Goal: Transaction & Acquisition: Purchase product/service

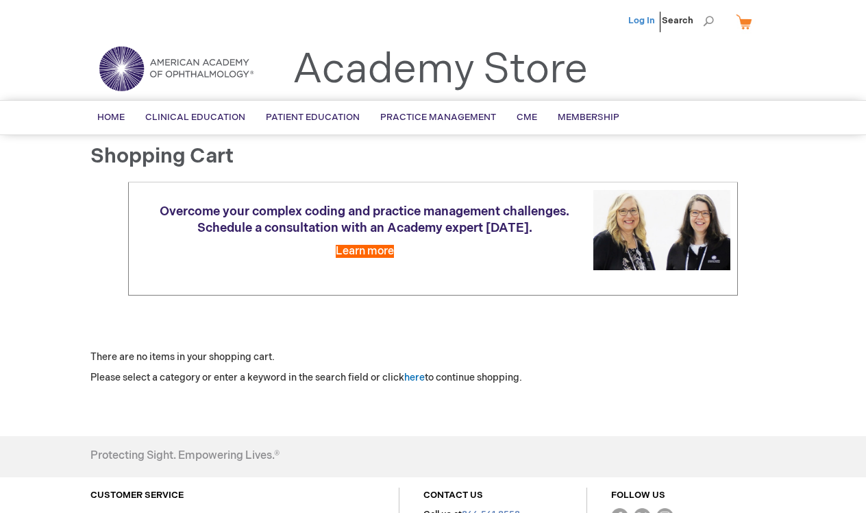
click at [641, 21] on link "Log In" at bounding box center [641, 20] width 27 height 11
click at [589, 22] on span "[PERSON_NAME]" at bounding box center [574, 20] width 76 height 11
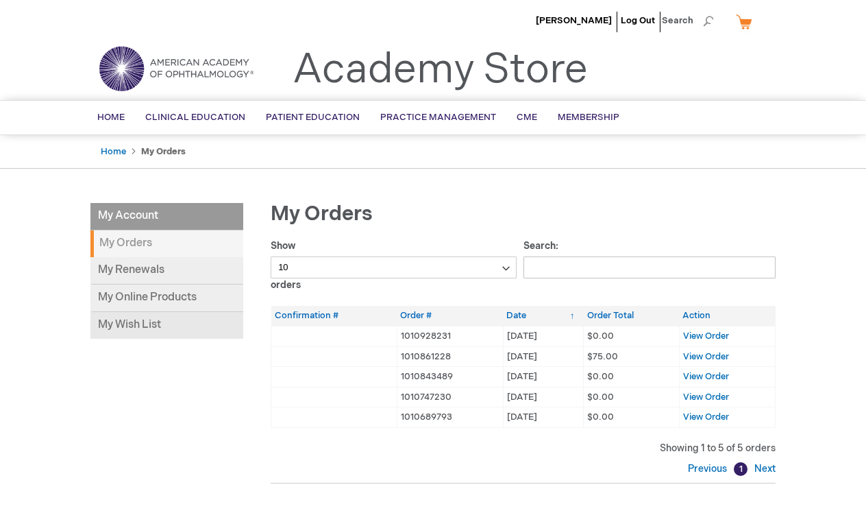
click at [153, 317] on link "My Wish List" at bounding box center [166, 325] width 153 height 27
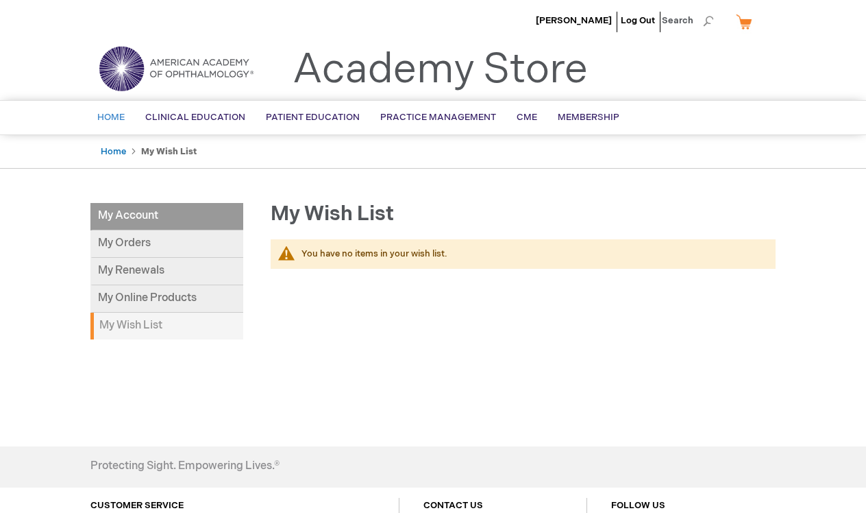
click at [110, 115] on span "Home" at bounding box center [110, 117] width 27 height 11
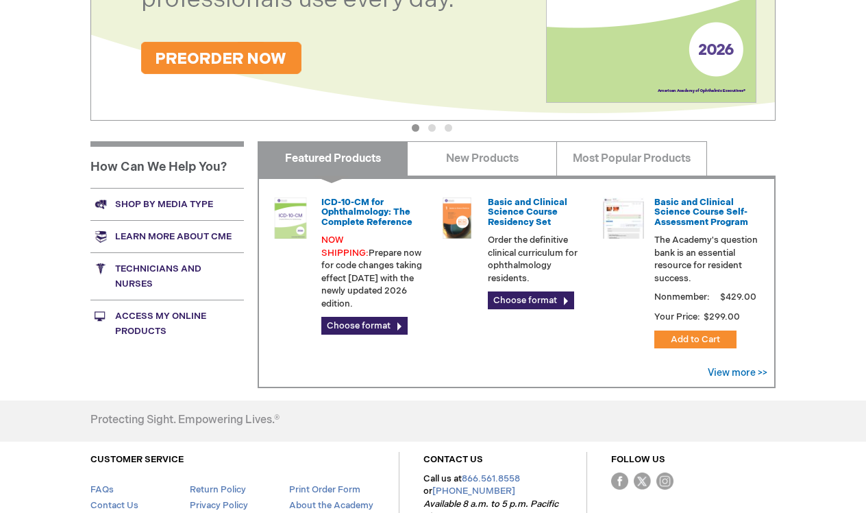
scroll to position [409, 0]
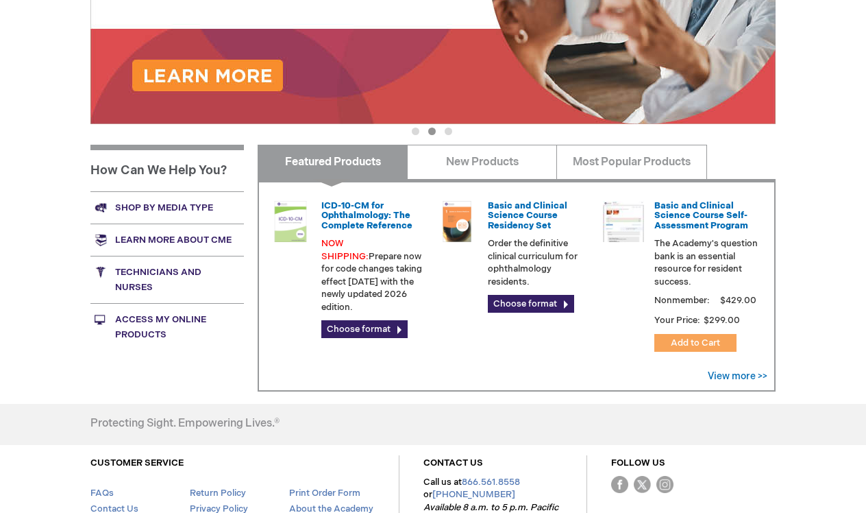
click at [702, 339] on span "Add to Cart" at bounding box center [695, 342] width 49 height 11
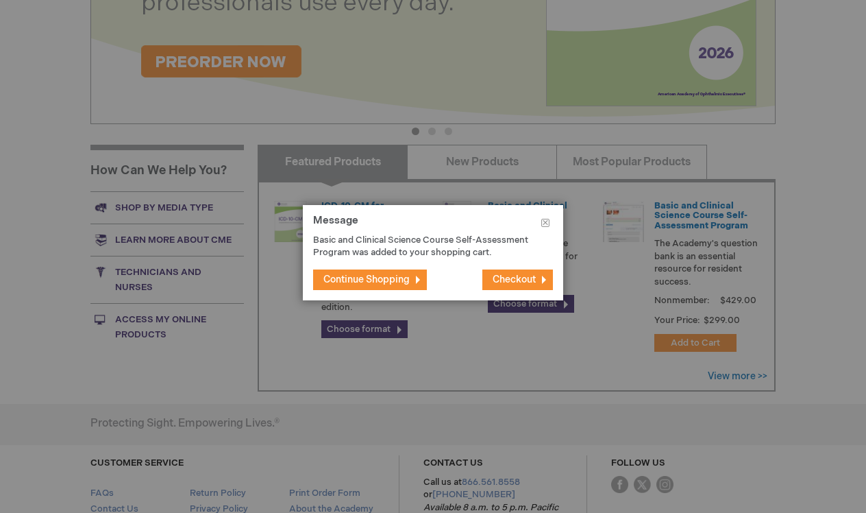
click at [502, 275] on span "Checkout" at bounding box center [514, 279] width 43 height 12
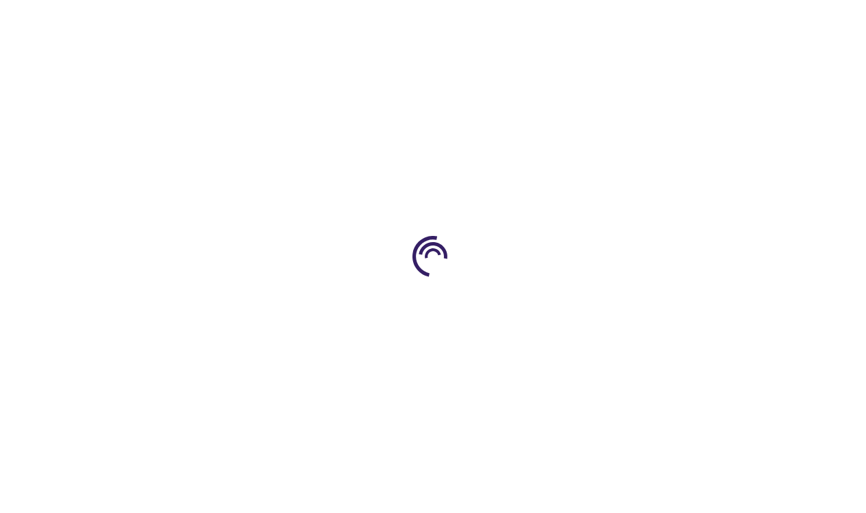
select select "US"
select select "23"
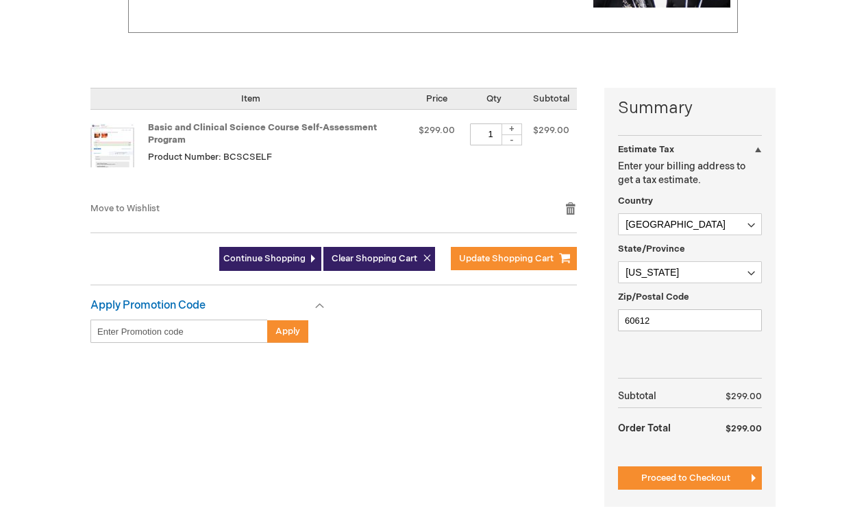
scroll to position [262, 0]
click at [667, 466] on button "Proceed to Checkout" at bounding box center [690, 477] width 144 height 23
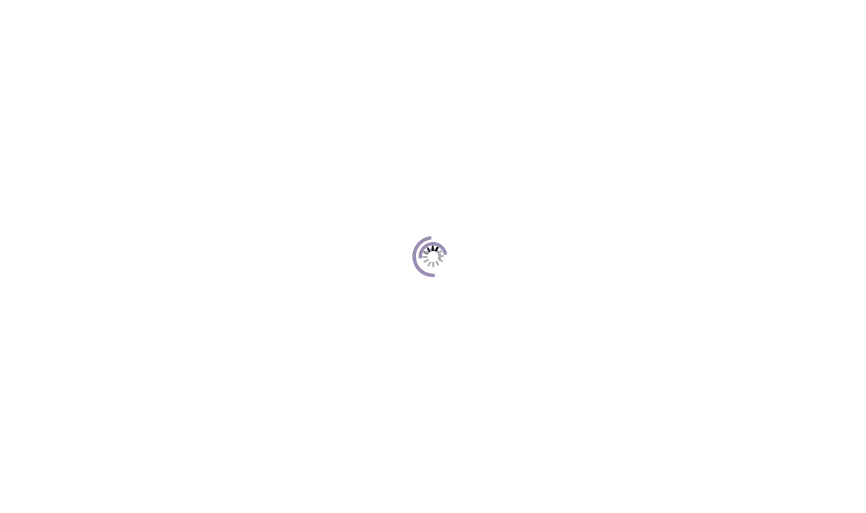
scroll to position [187, 0]
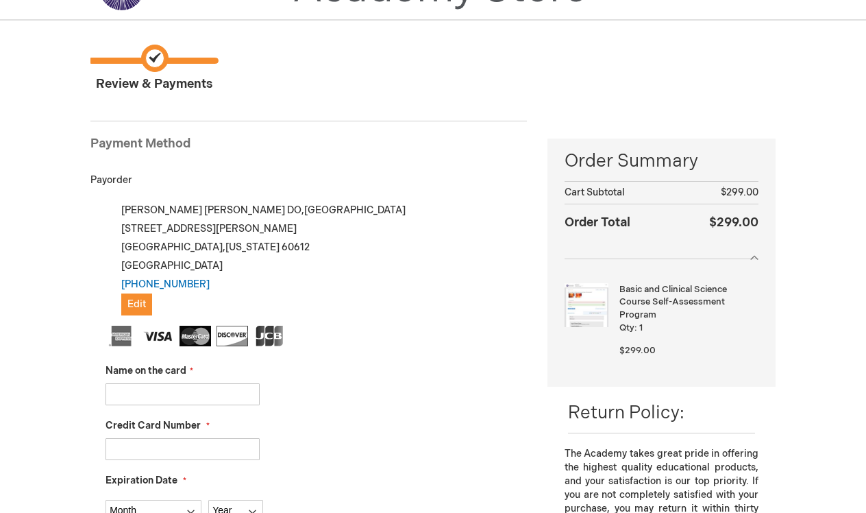
scroll to position [81, 0]
click at [141, 302] on span "Edit" at bounding box center [136, 304] width 19 height 12
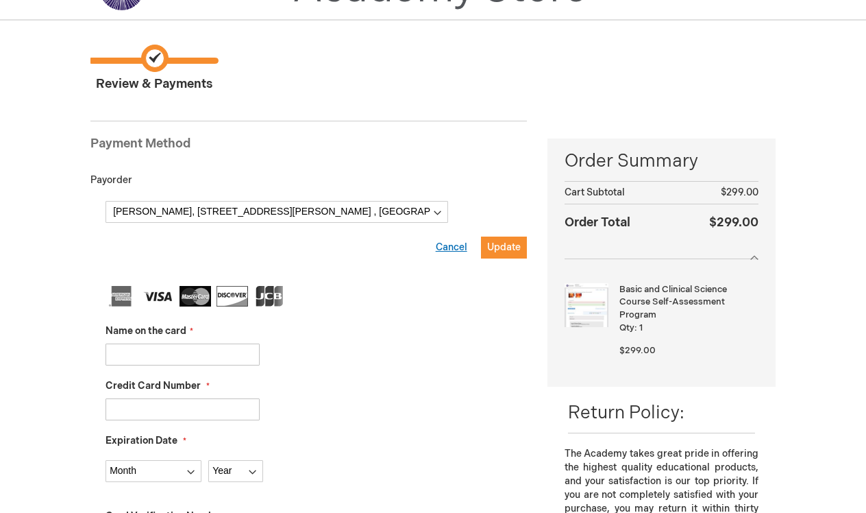
click at [458, 246] on span "Cancel" at bounding box center [452, 247] width 32 height 12
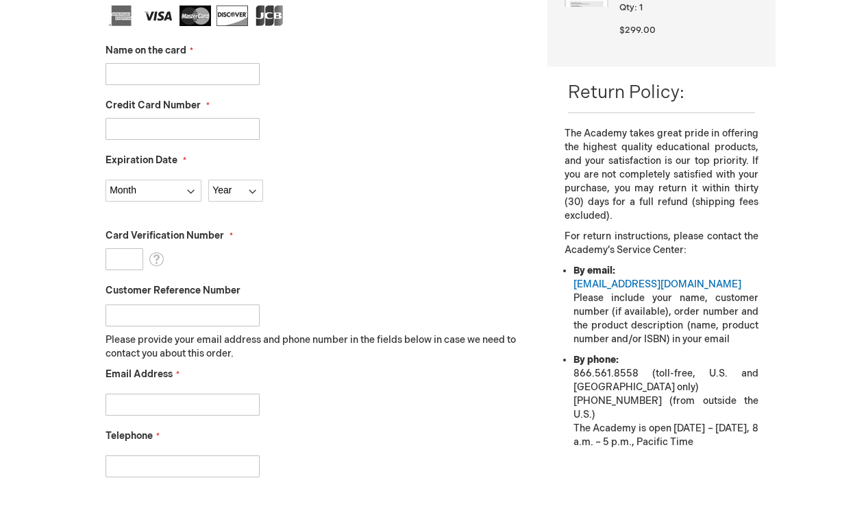
scroll to position [396, 0]
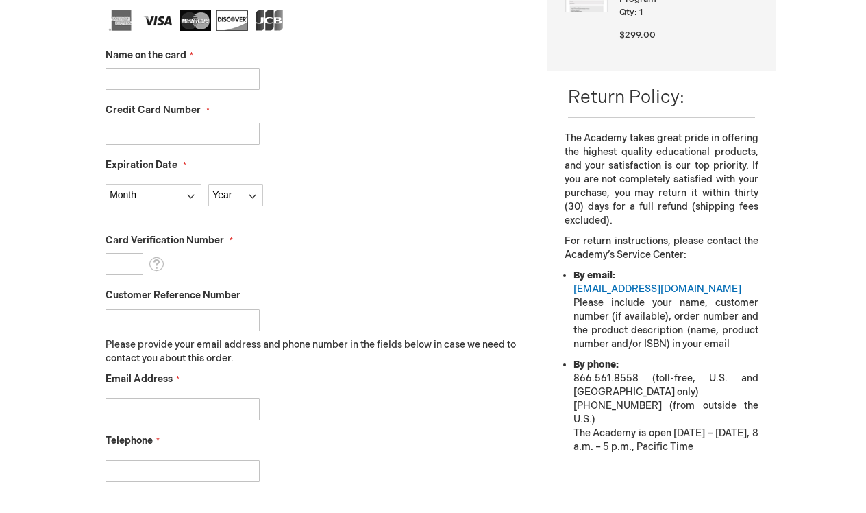
click at [208, 318] on input "Customer Reference Number" at bounding box center [183, 320] width 154 height 22
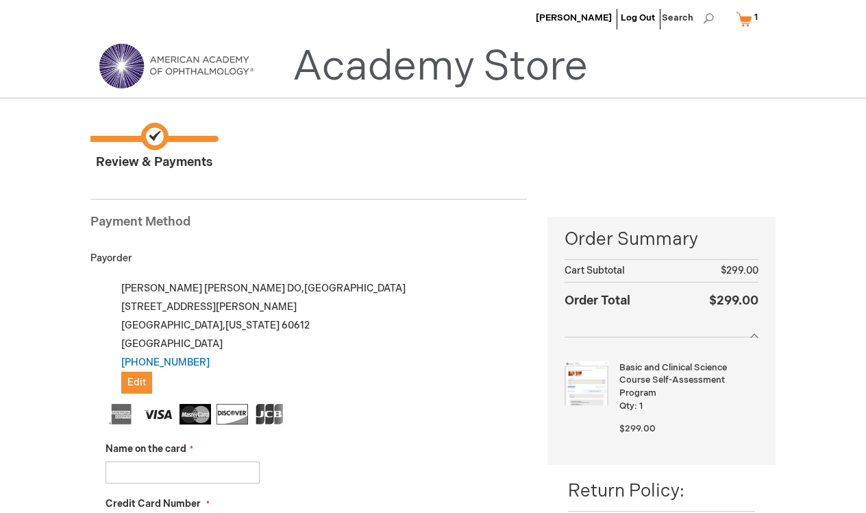
scroll to position [0, 0]
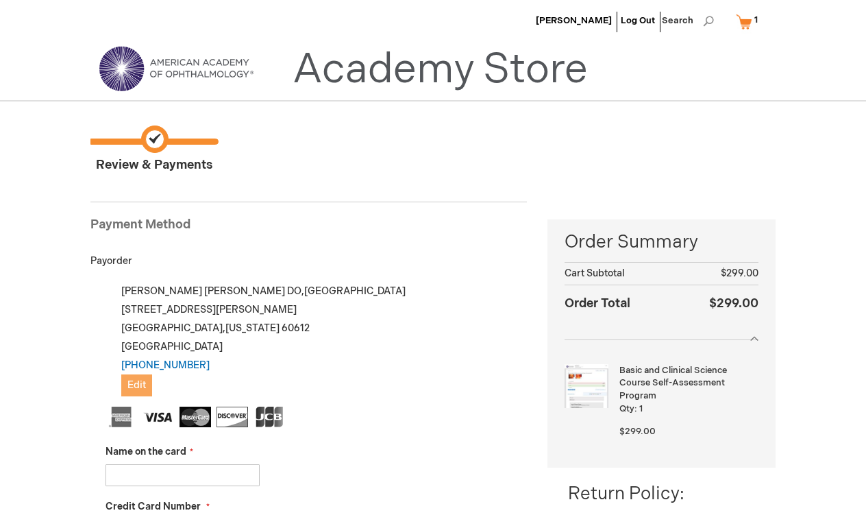
click at [149, 387] on button "Edit" at bounding box center [136, 385] width 31 height 22
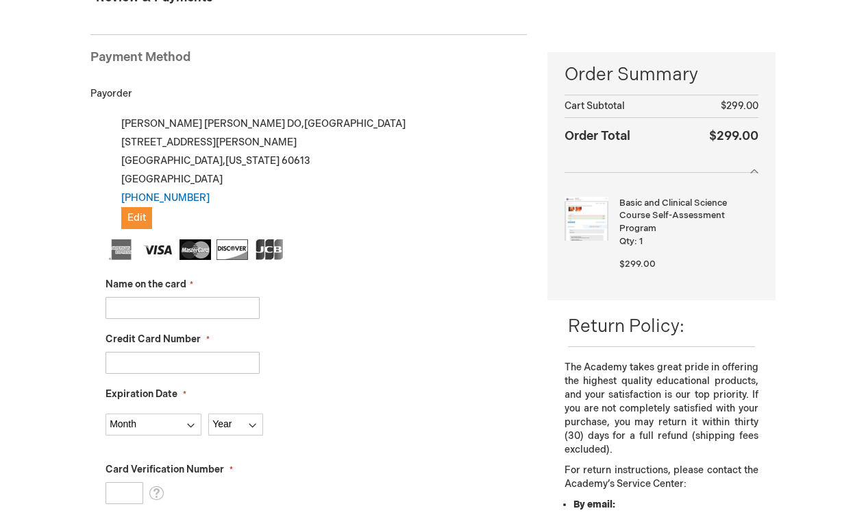
scroll to position [180, 0]
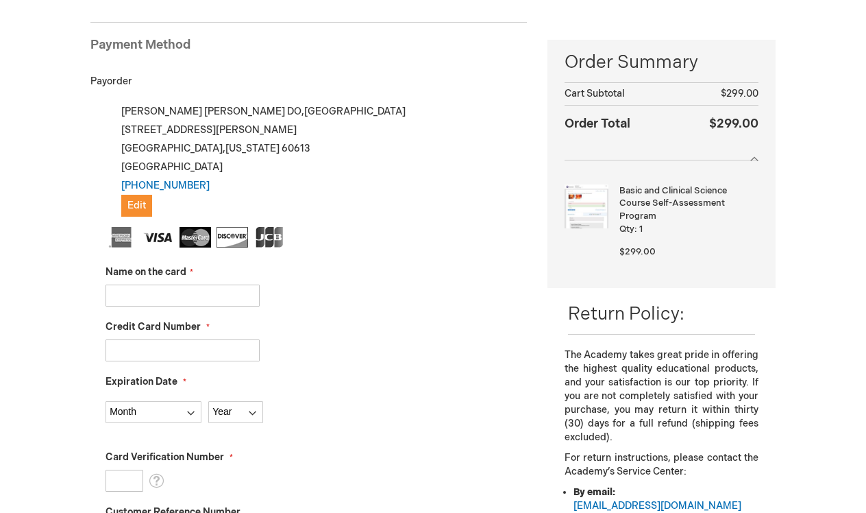
click at [221, 297] on input "Name on the card" at bounding box center [183, 295] width 154 height 22
type input "[PERSON_NAME]"
click at [229, 347] on input "Credit Card Number" at bounding box center [183, 350] width 154 height 22
type input "6011014702772166"
click at [147, 423] on fieldset "Name on the card Robin Schneider Credit Card Number 6011014702772166 Expiration…" at bounding box center [316, 469] width 421 height 485
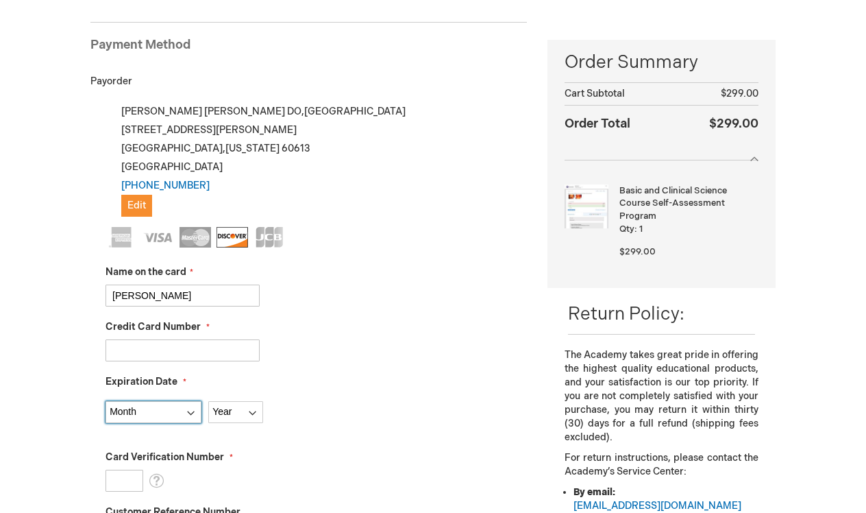
select select "8"
select select "2026"
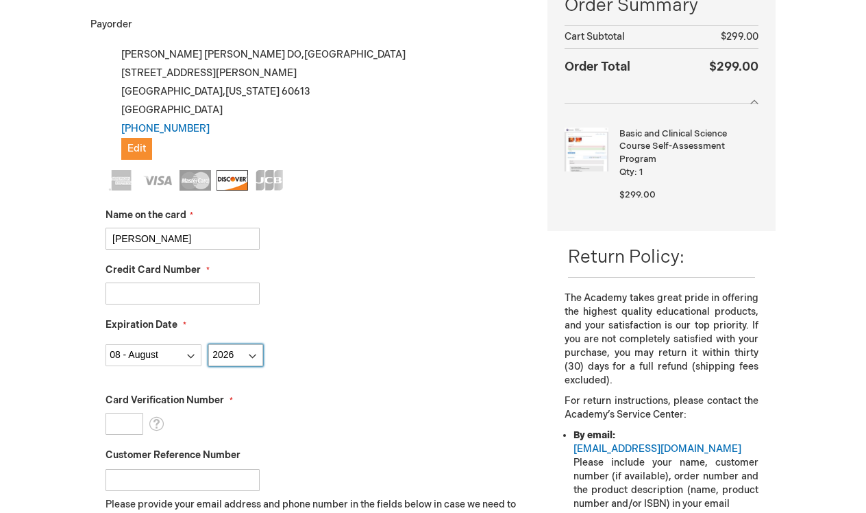
scroll to position [261, 0]
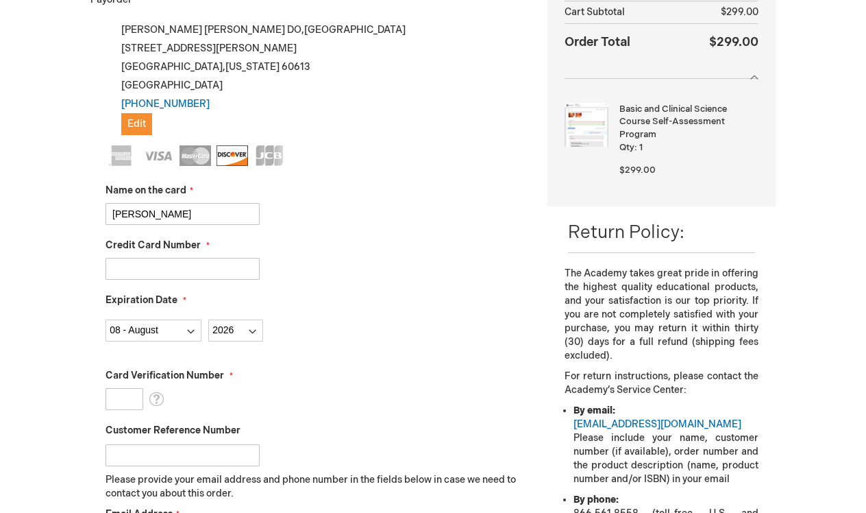
click at [125, 397] on input "Card Verification Number" at bounding box center [125, 399] width 38 height 22
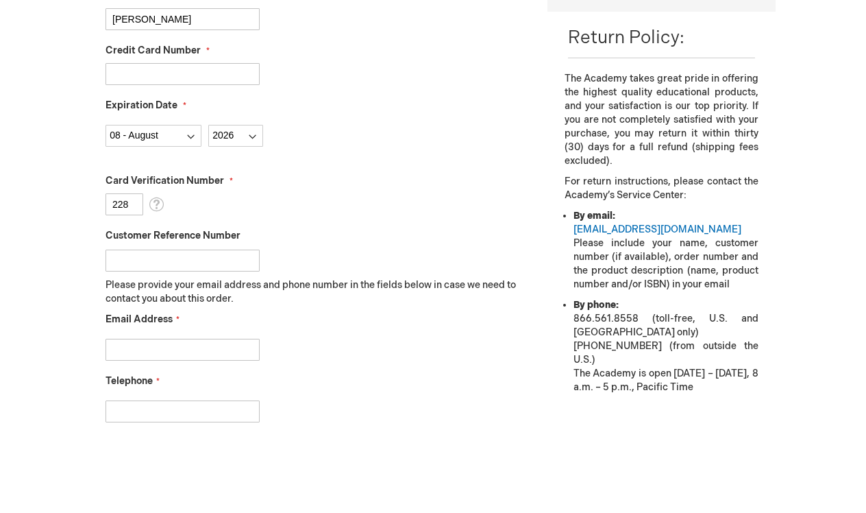
scroll to position [458, 0]
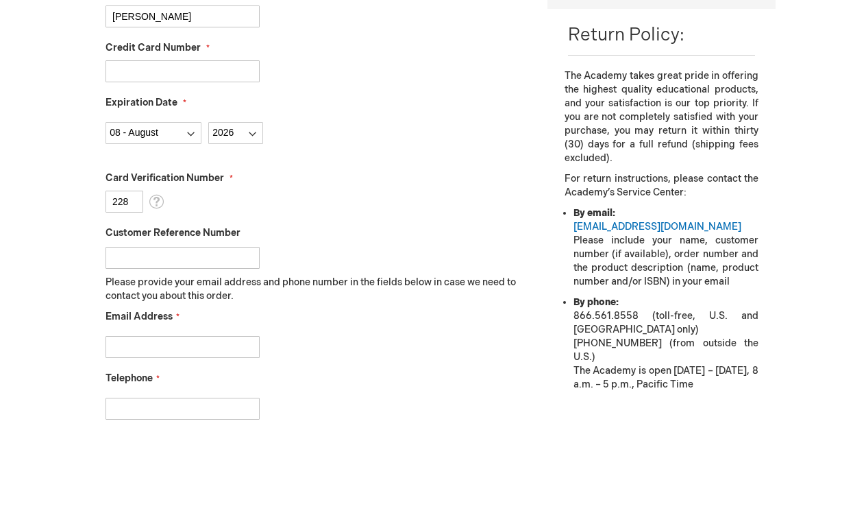
type input "228"
click at [151, 344] on input "Email Address" at bounding box center [183, 347] width 154 height 22
type input "raschneider28@gmail.com"
type input "6309021228"
click at [58, 379] on div "Robin Schneider Log Out Search My Cart 1 1 items CLOSE RECENTLY ADDED ITEM(S) C…" at bounding box center [433, 225] width 866 height 1366
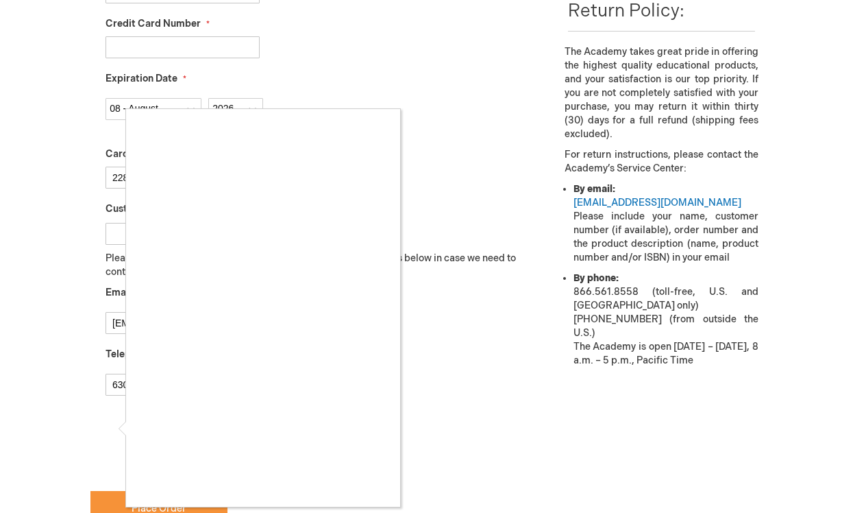
scroll to position [482, 0]
checkbox input "true"
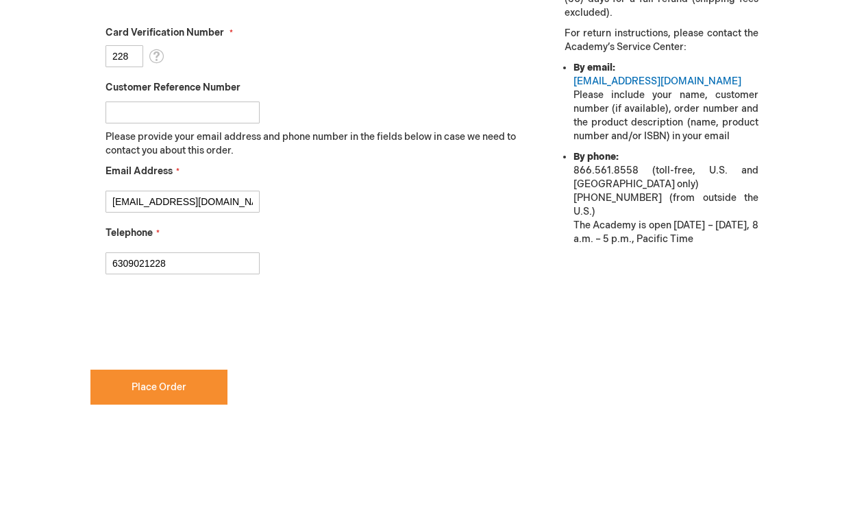
scroll to position [610, 0]
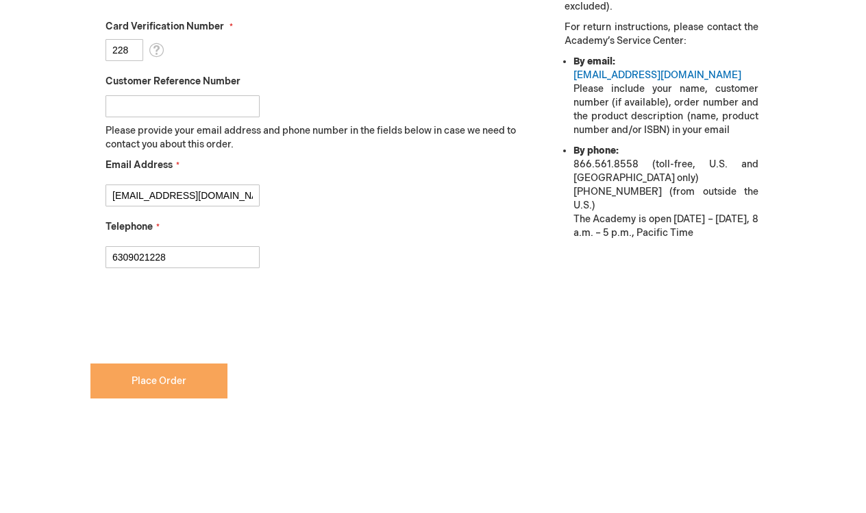
click at [173, 375] on span "Place Order" at bounding box center [159, 381] width 55 height 12
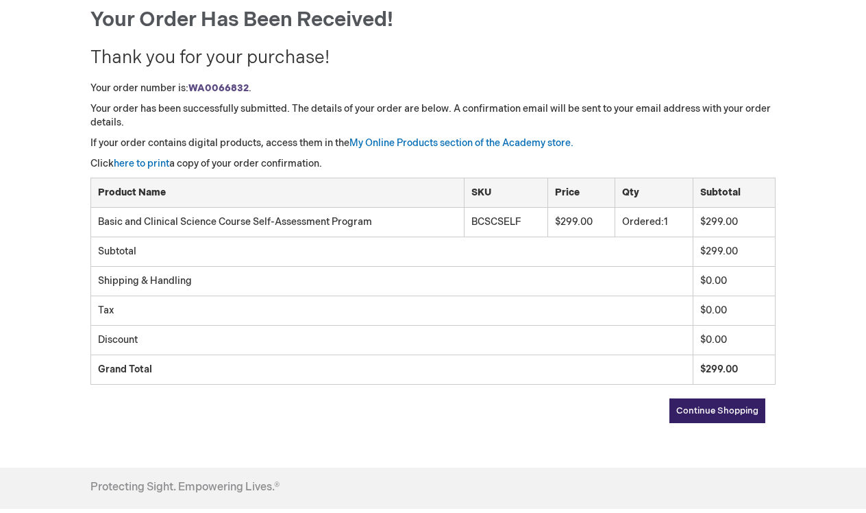
scroll to position [151, 0]
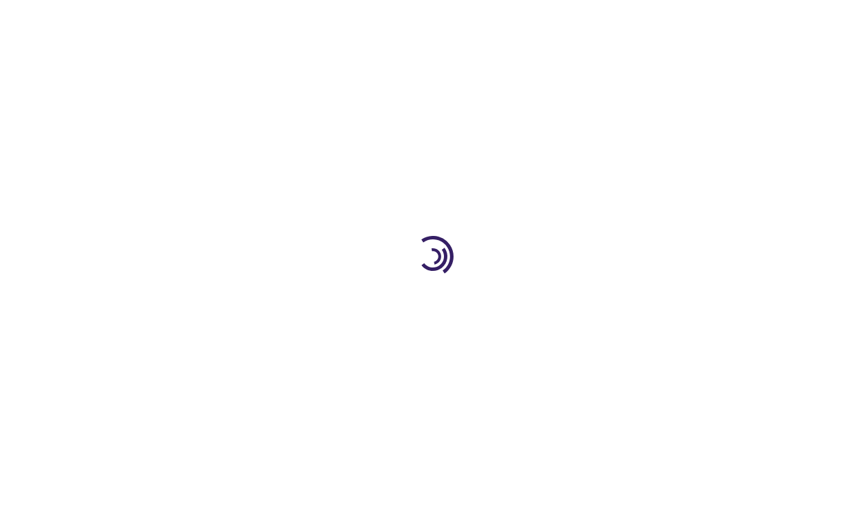
type input "1"
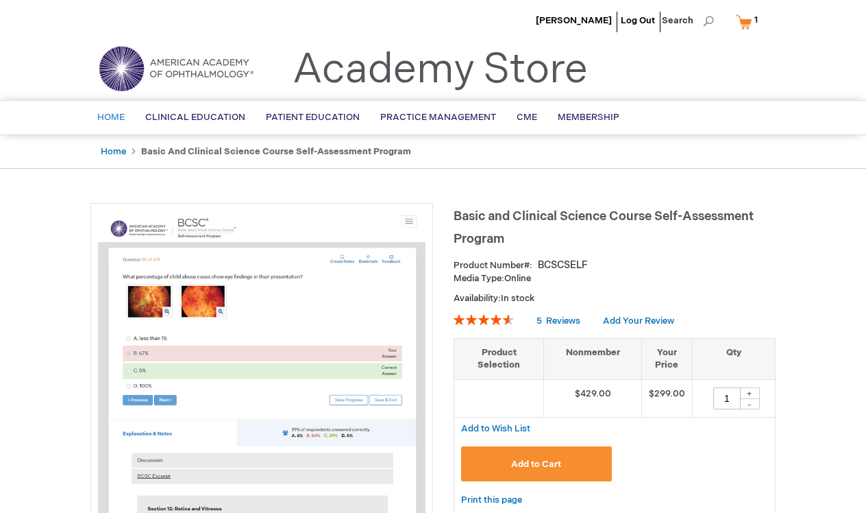
click at [112, 118] on span "Home" at bounding box center [110, 117] width 27 height 11
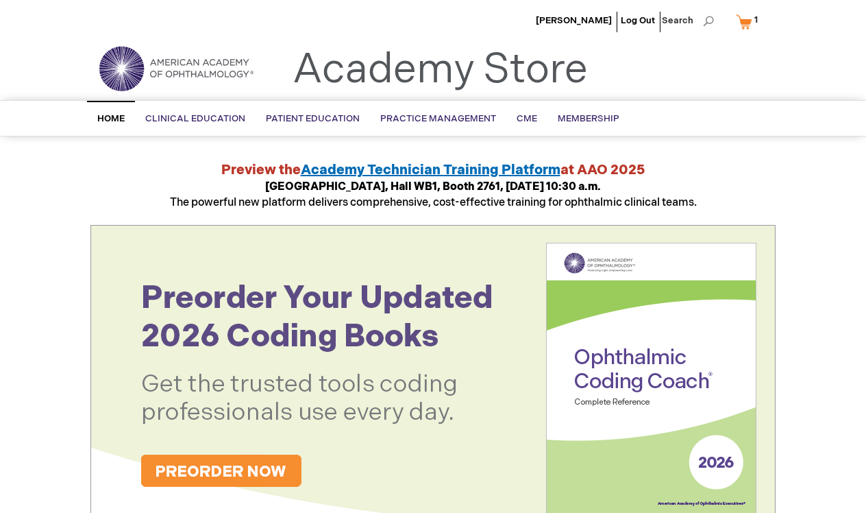
click at [748, 19] on link "My Cart 1 1 items" at bounding box center [750, 22] width 34 height 24
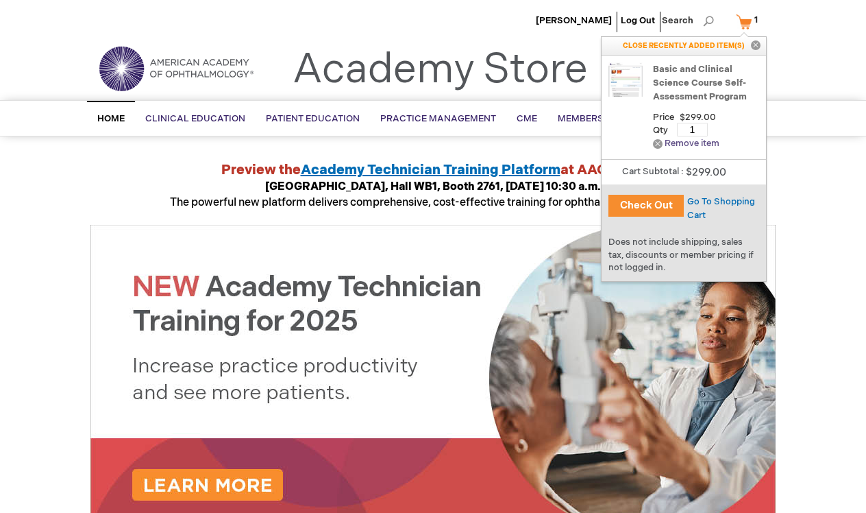
click at [689, 144] on link "Remove Remove item" at bounding box center [686, 143] width 66 height 10
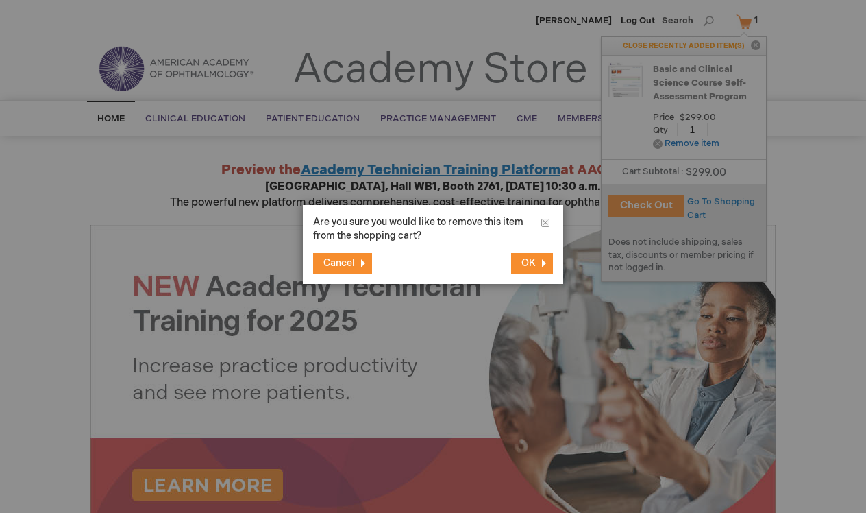
click at [536, 262] on button "OK" at bounding box center [532, 263] width 42 height 21
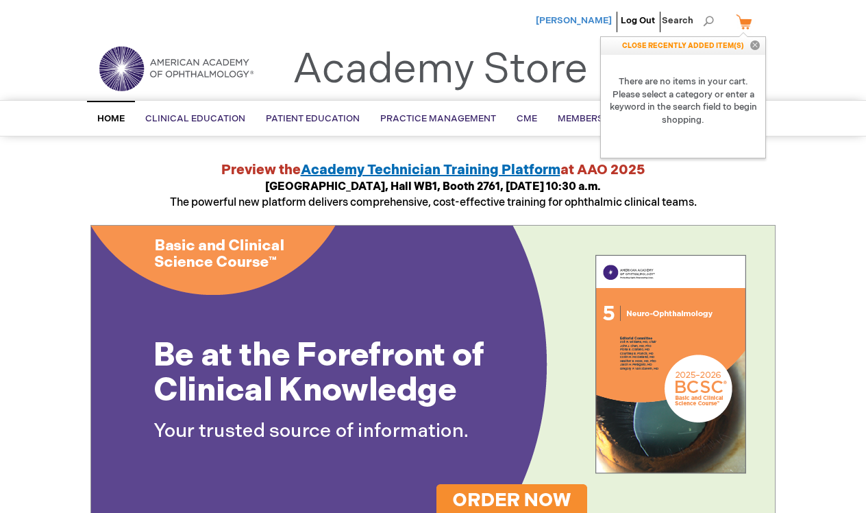
click at [583, 20] on span "[PERSON_NAME]" at bounding box center [574, 20] width 76 height 11
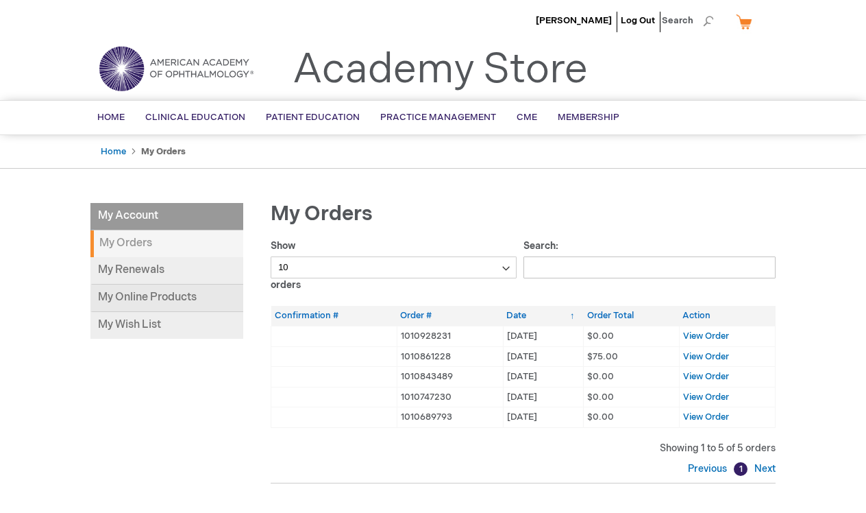
click at [160, 294] on link "My Online Products" at bounding box center [166, 297] width 153 height 27
